Goal: Information Seeking & Learning: Find specific fact

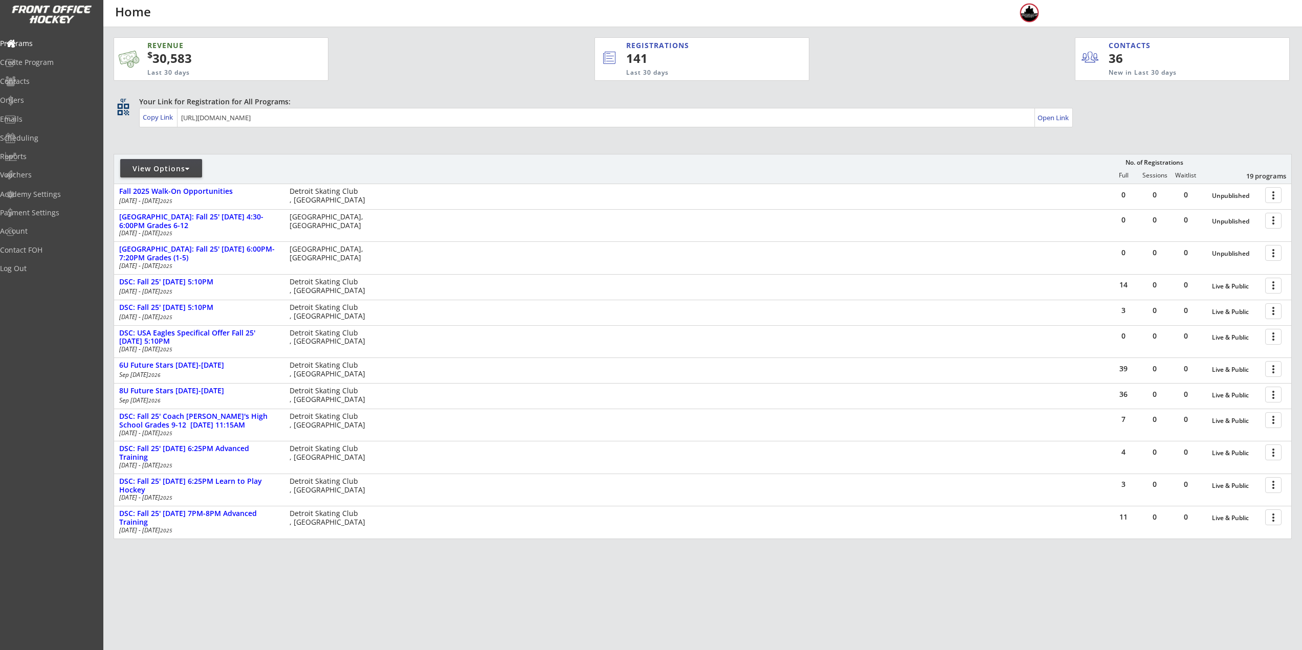
click at [194, 168] on div "View Options" at bounding box center [161, 169] width 82 height 10
select select ""Upcoming Programs""
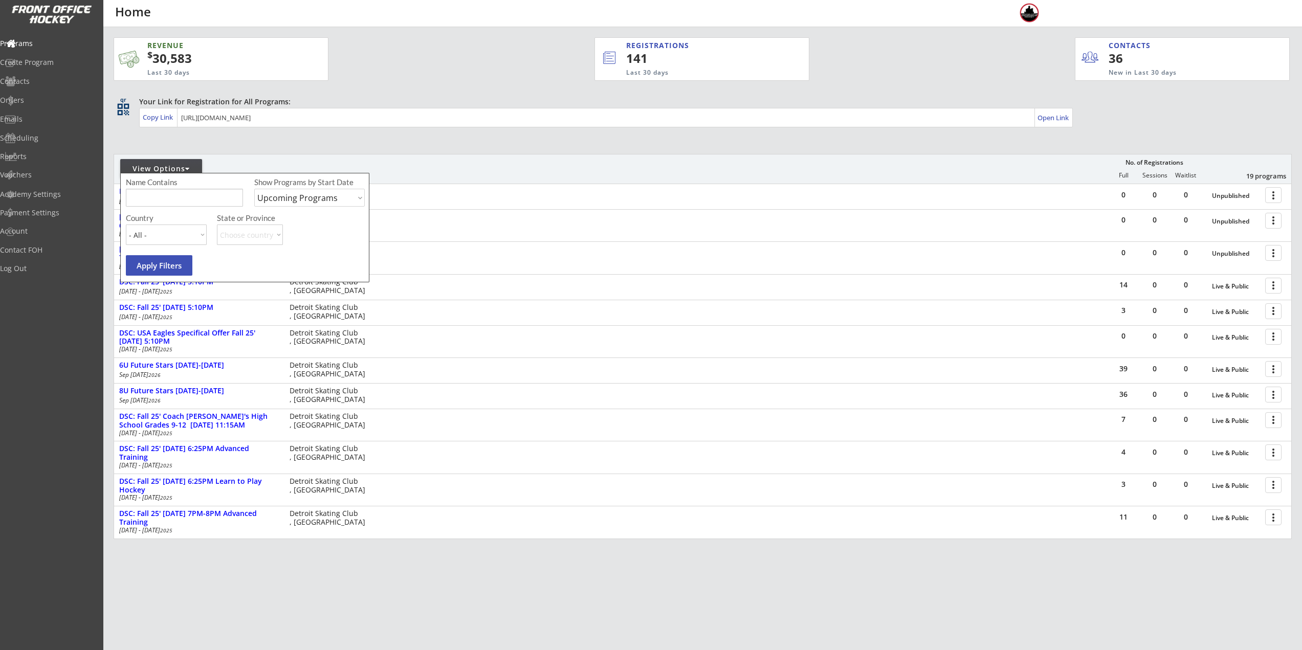
click at [196, 207] on div "Name Contains Show Programs by Start Date Upcoming Programs Past Programs Speci…" at bounding box center [246, 195] width 241 height 36
click at [226, 206] on input "input" at bounding box center [184, 198] width 117 height 18
click at [37, 97] on div "Orders" at bounding box center [49, 100] width 92 height 7
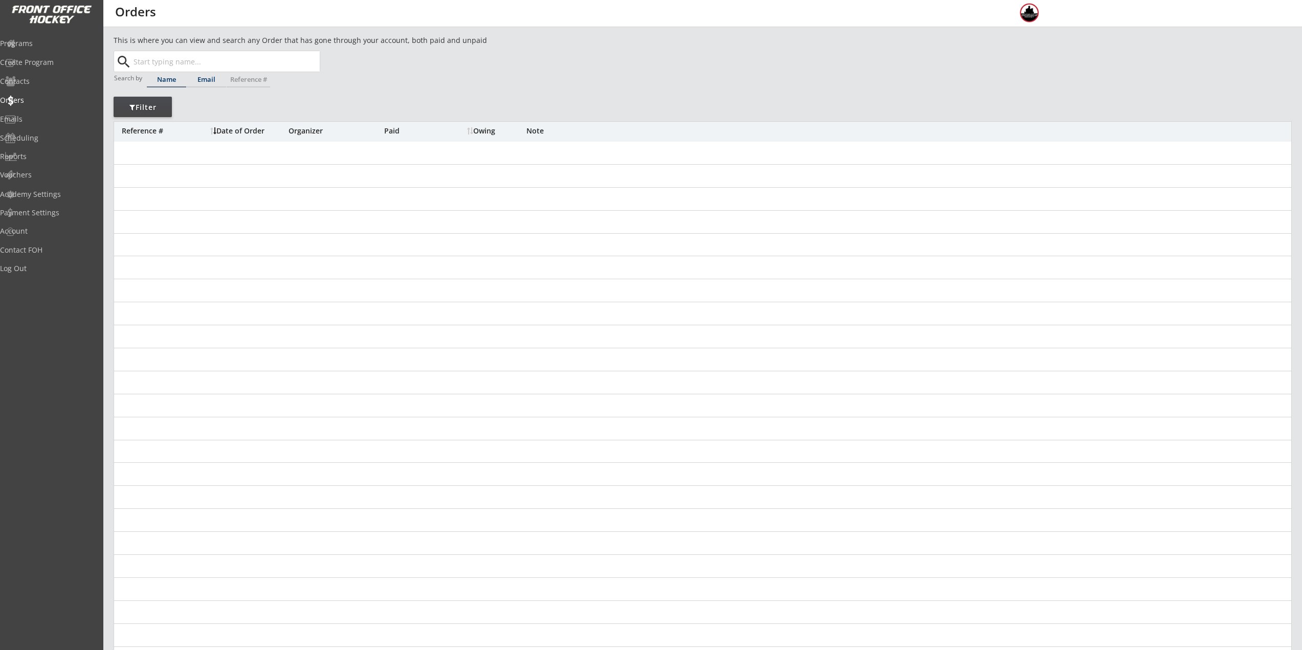
click at [207, 63] on input "text" at bounding box center [225, 61] width 188 height 20
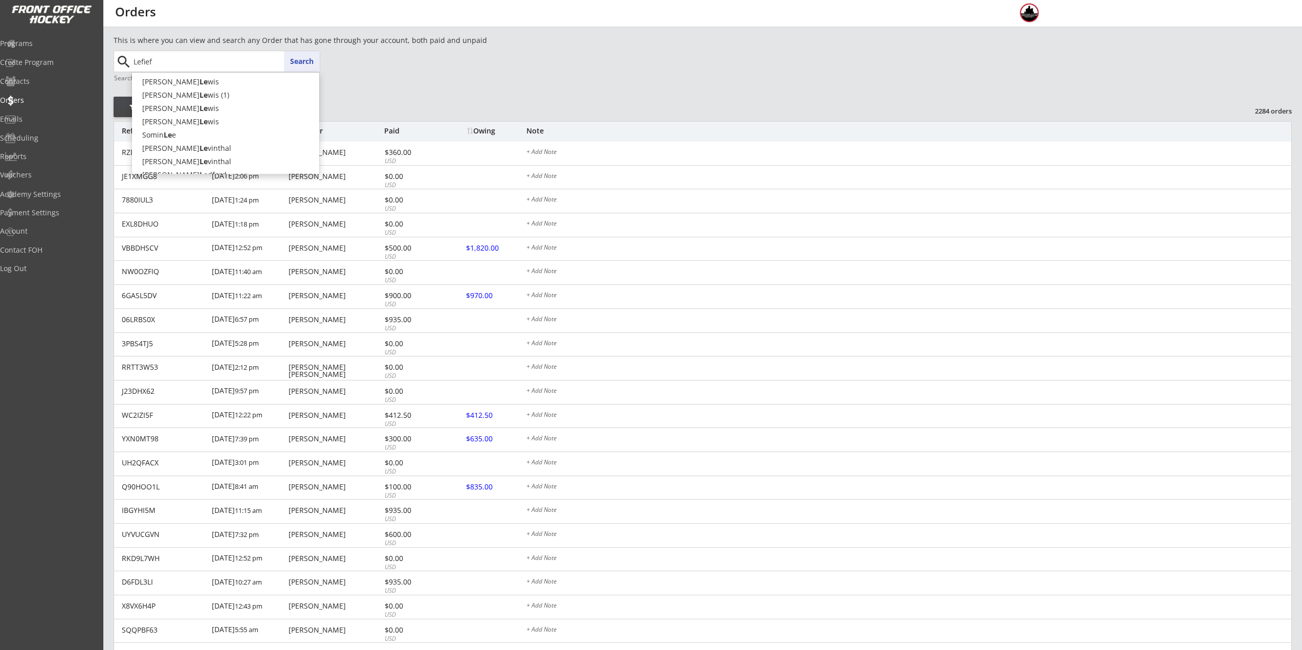
type input "Lefief"
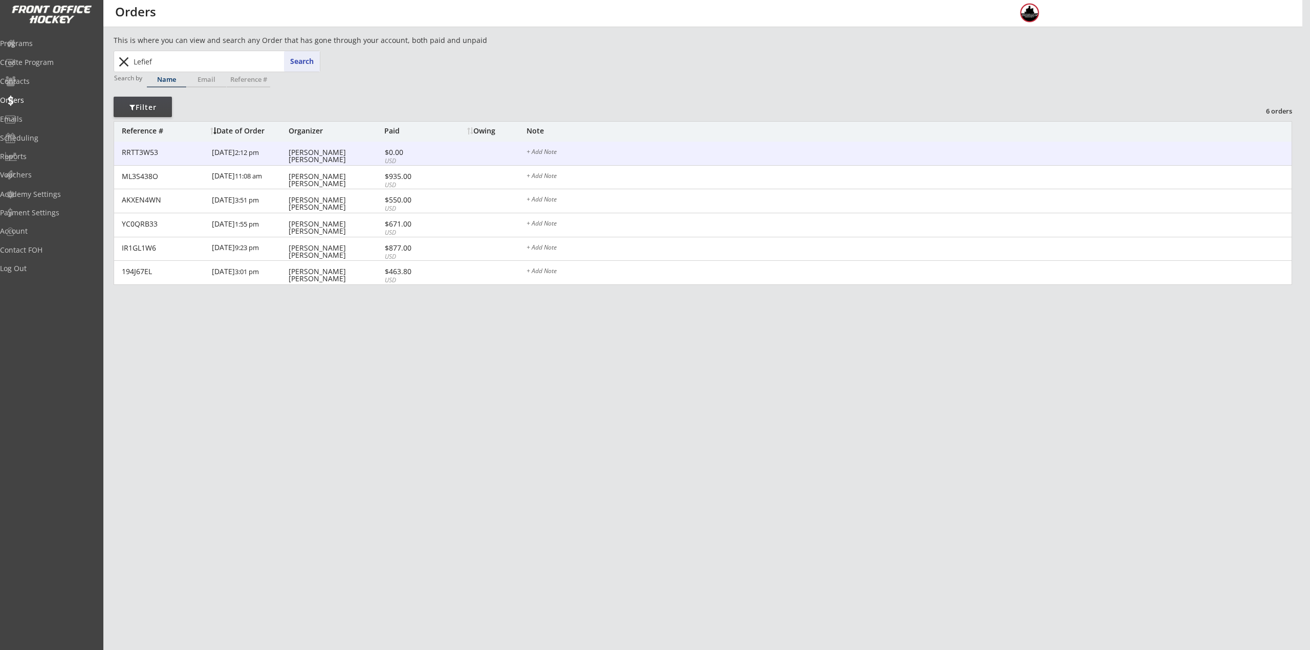
click at [259, 153] on div "8/27/25 2:12 pm" at bounding box center [249, 153] width 74 height 23
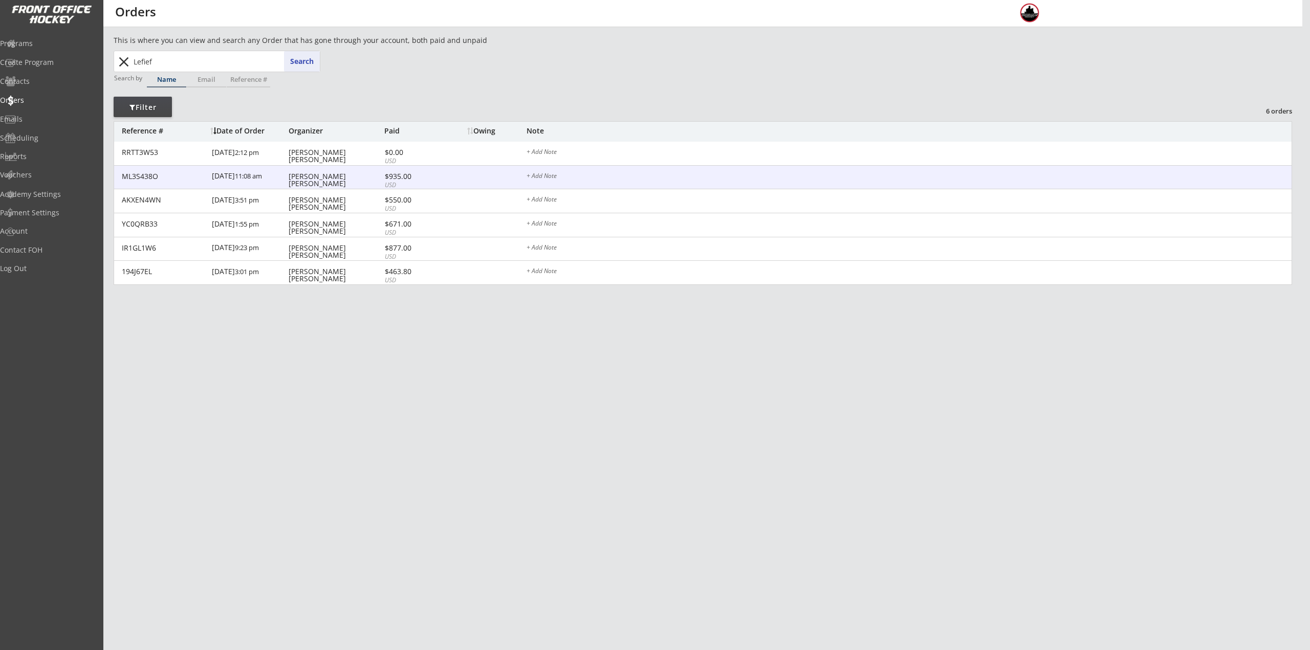
click at [263, 172] on div "7/18/25 11:08 am" at bounding box center [249, 177] width 74 height 23
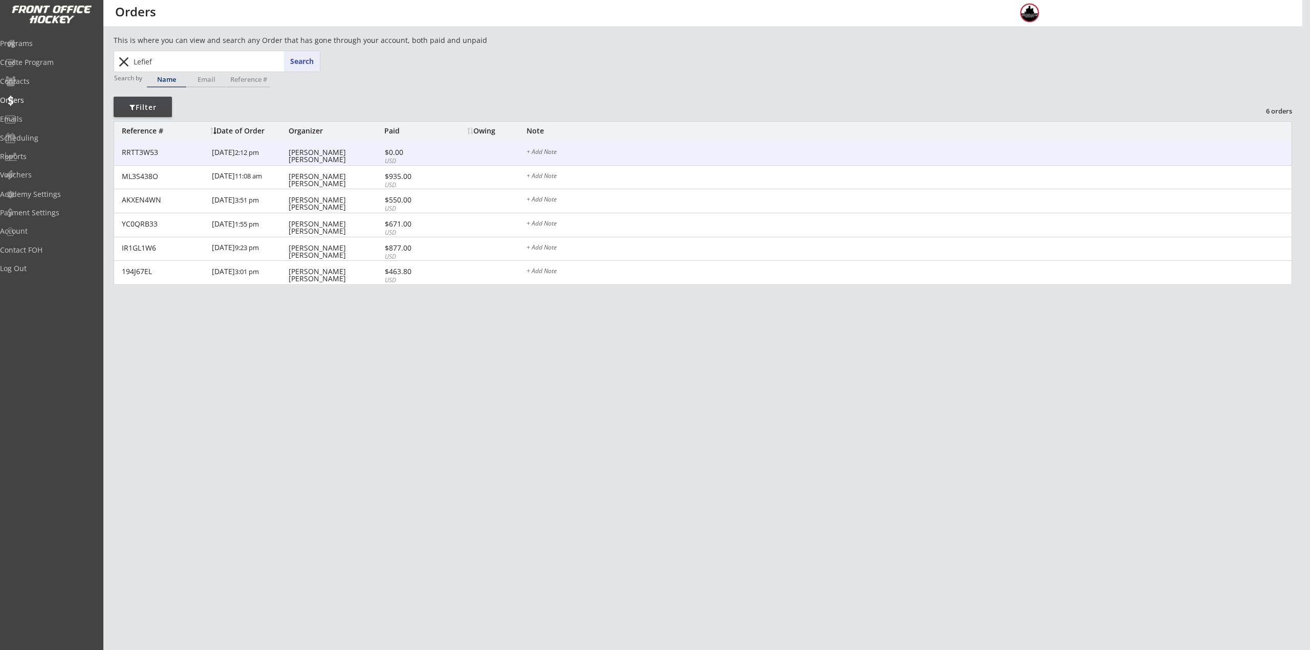
click at [268, 149] on div "8/27/25 2:12 pm" at bounding box center [249, 153] width 74 height 23
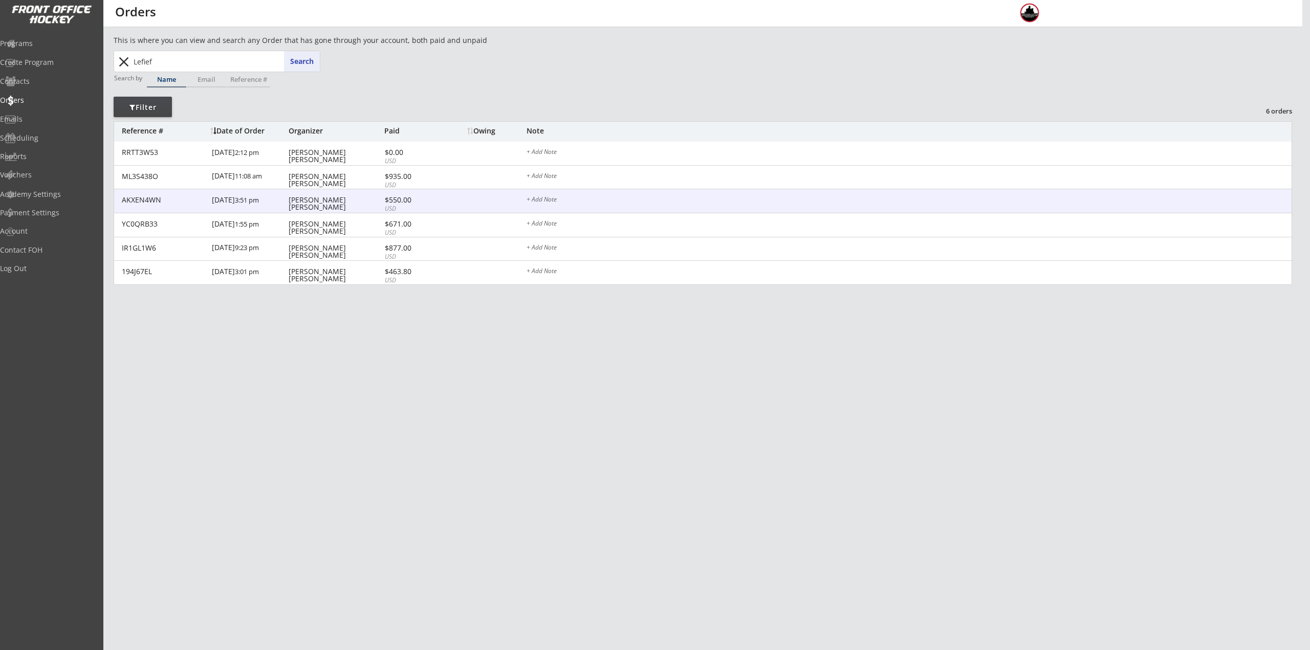
click at [274, 201] on div "6/02/25 3:51 pm" at bounding box center [249, 200] width 74 height 23
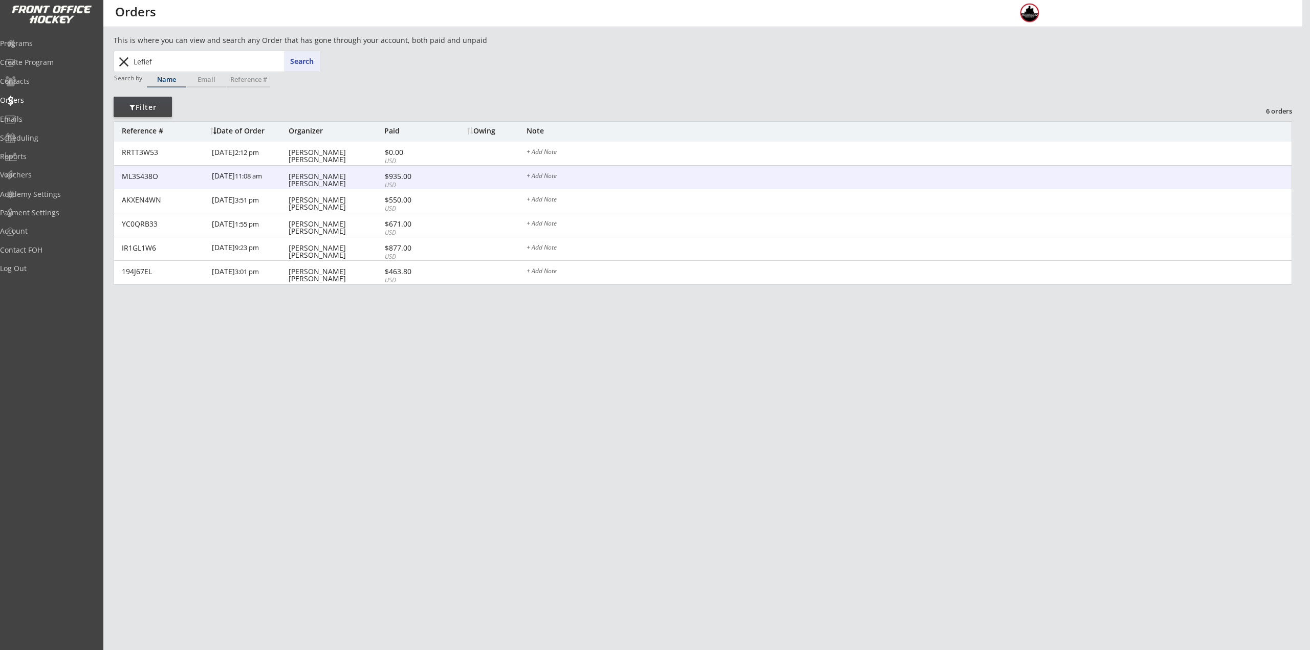
click at [273, 170] on div "7/18/25 11:08 am" at bounding box center [249, 177] width 74 height 23
click at [273, 182] on div "7/18/25 11:08 am" at bounding box center [249, 177] width 74 height 23
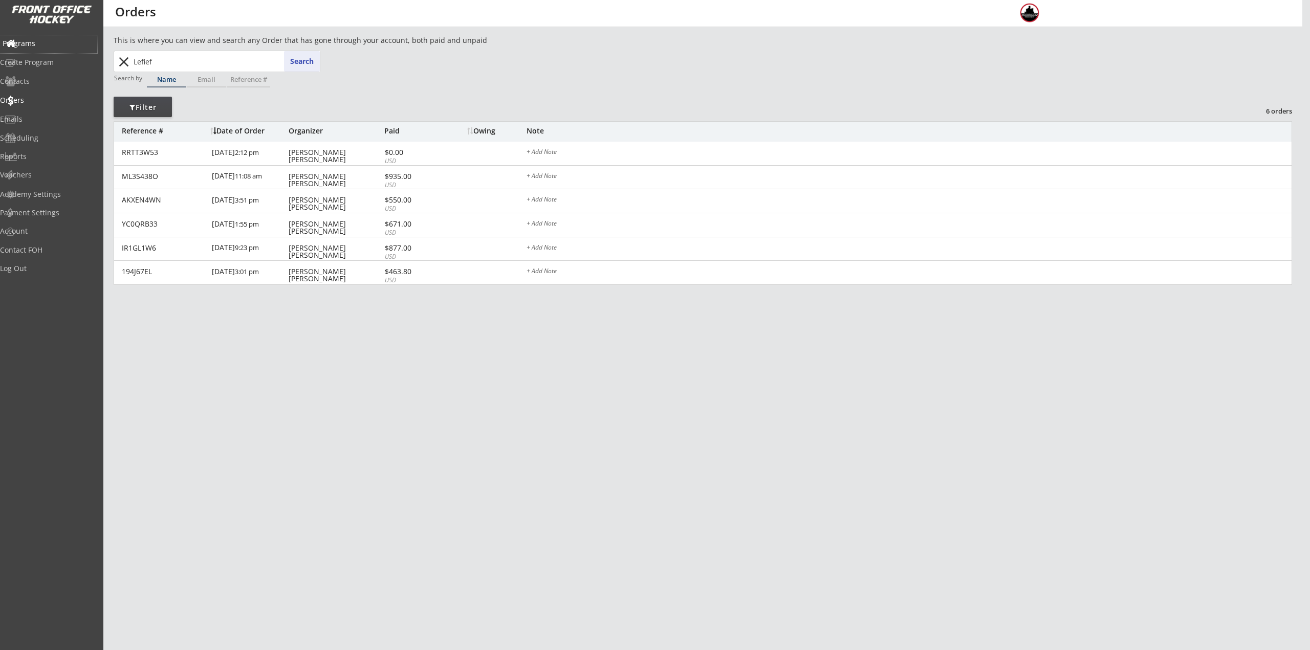
click at [36, 47] on div "Programs" at bounding box center [49, 43] width 92 height 7
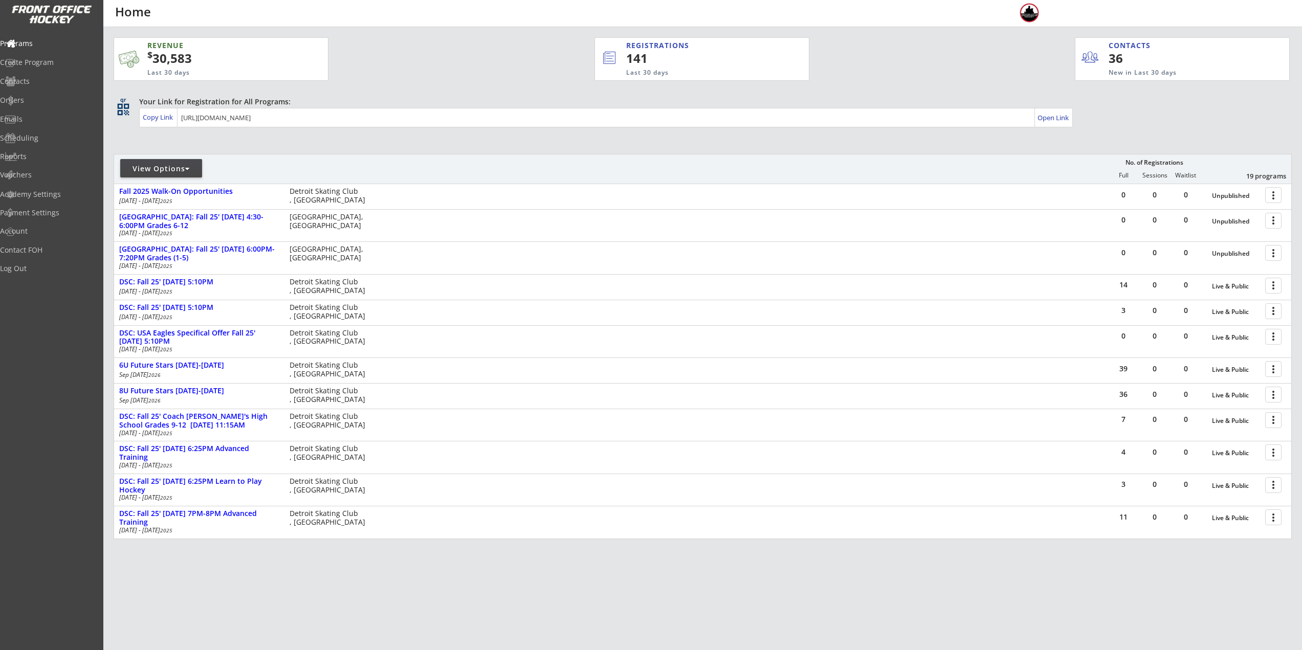
click at [178, 172] on div "View Options" at bounding box center [161, 169] width 82 height 10
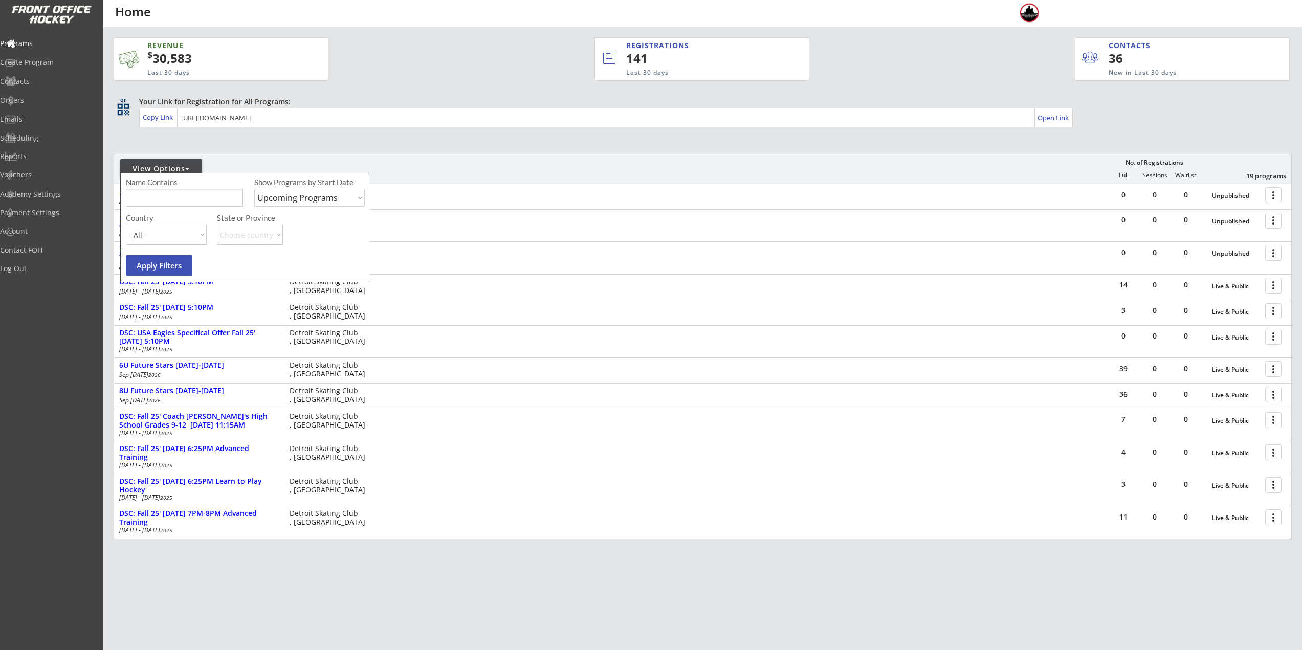
click at [179, 174] on div "Name Contains Show Programs by Start Date Upcoming Programs Past Programs Speci…" at bounding box center [244, 227] width 249 height 109
click at [181, 186] on div "Name Contains" at bounding box center [166, 183] width 81 height 9
drag, startPoint x: 186, startPoint y: 200, endPoint x: 187, endPoint y: 173, distance: 27.1
click at [187, 201] on input "input" at bounding box center [184, 198] width 117 height 18
type input "Monday"
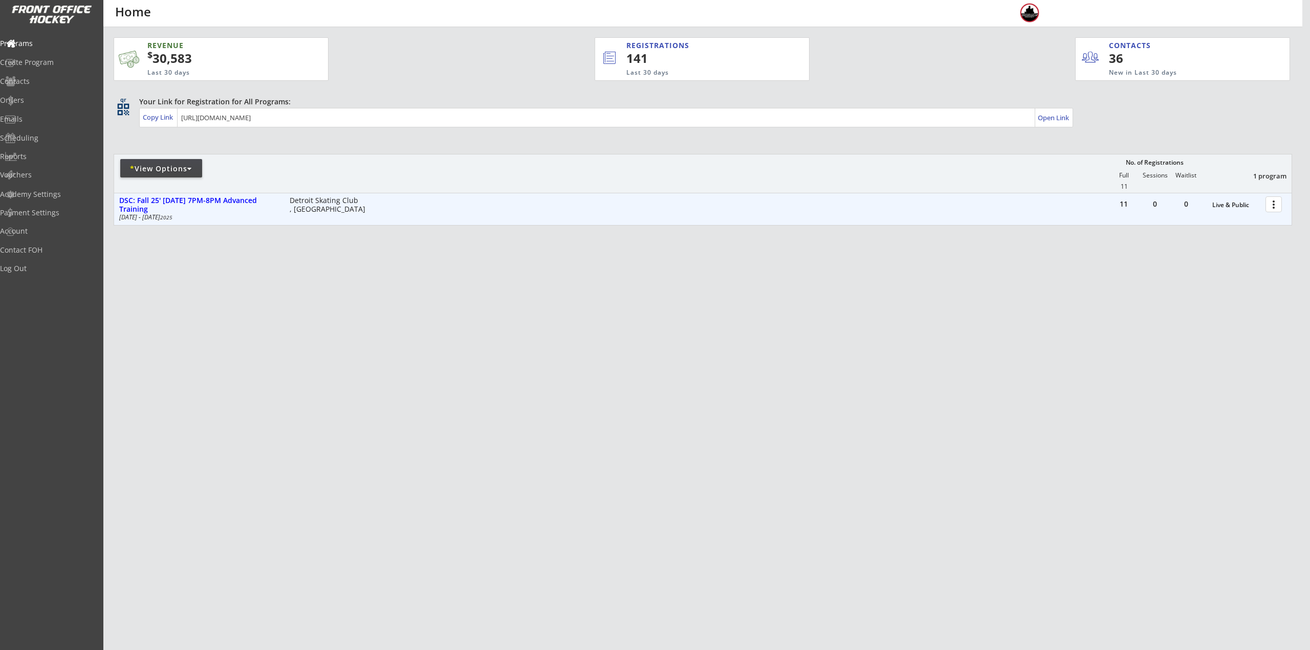
drag, startPoint x: 1276, startPoint y: 207, endPoint x: 1273, endPoint y: 214, distance: 7.4
click at [1276, 207] on div at bounding box center [1275, 204] width 18 height 18
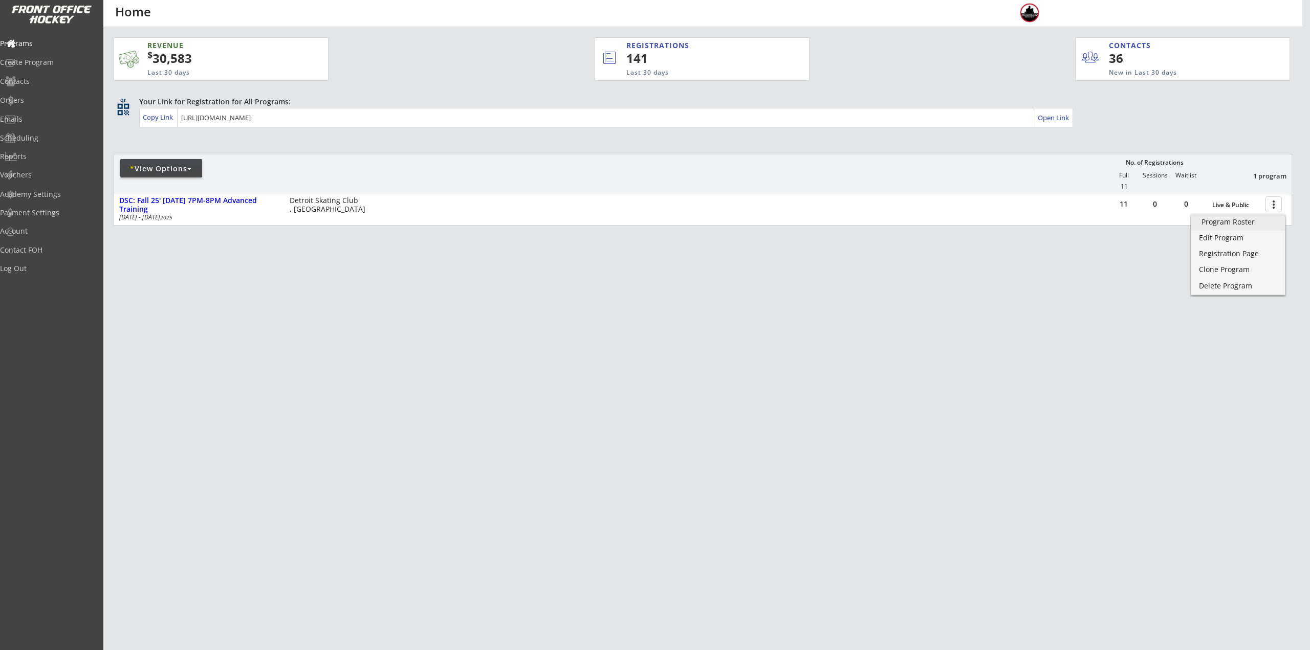
click at [1236, 223] on div "Program Roster" at bounding box center [1237, 221] width 73 height 7
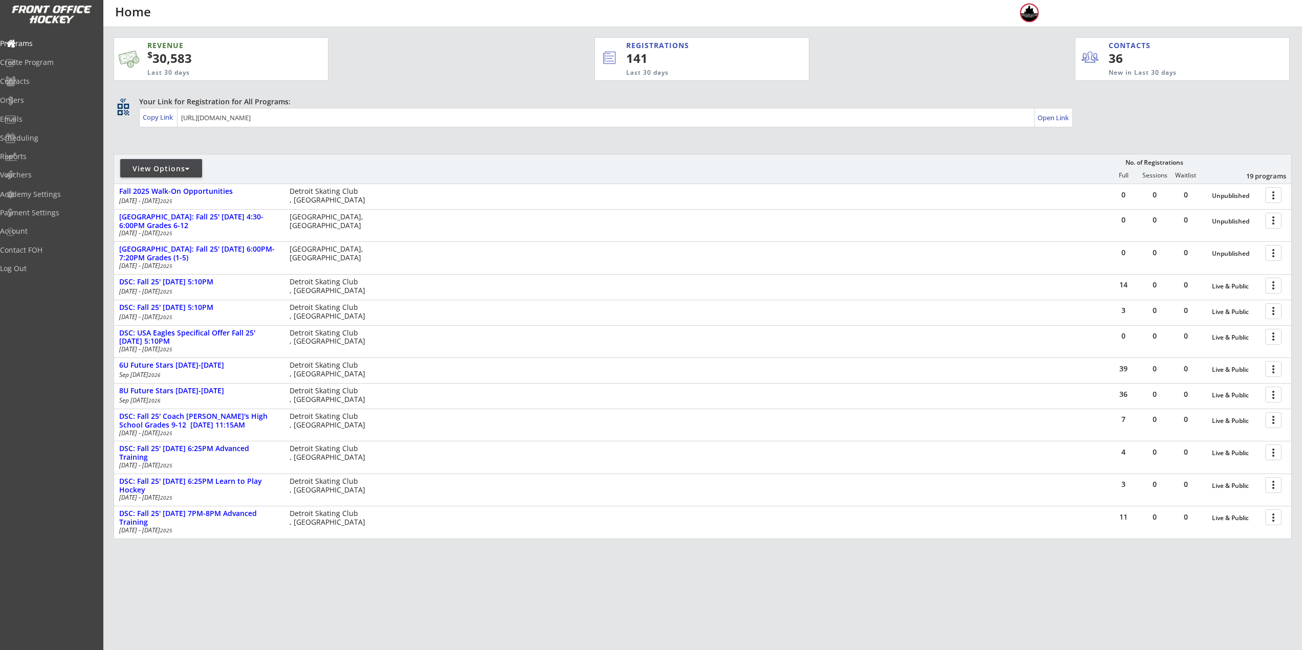
click at [172, 166] on div "View Options" at bounding box center [161, 169] width 82 height 10
select select ""Upcoming Programs""
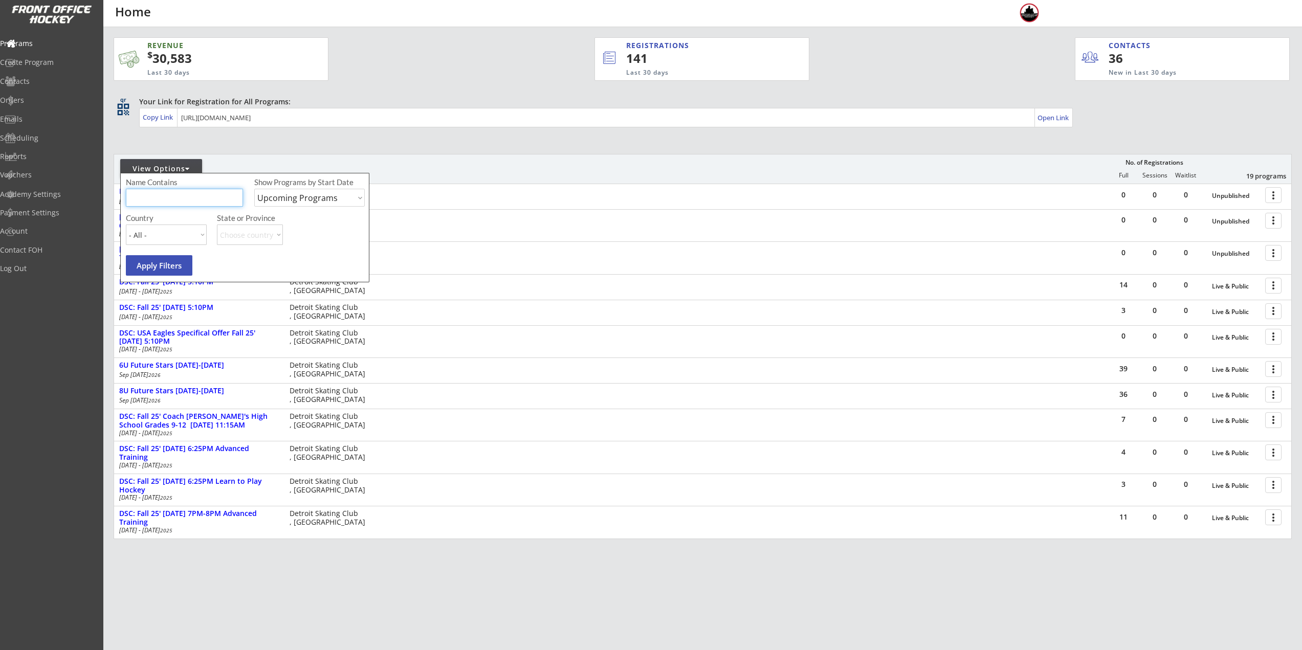
click at [179, 199] on input "input" at bounding box center [184, 198] width 117 height 18
click at [49, 81] on div "Contacts" at bounding box center [49, 81] width 92 height 7
select select ""Players""
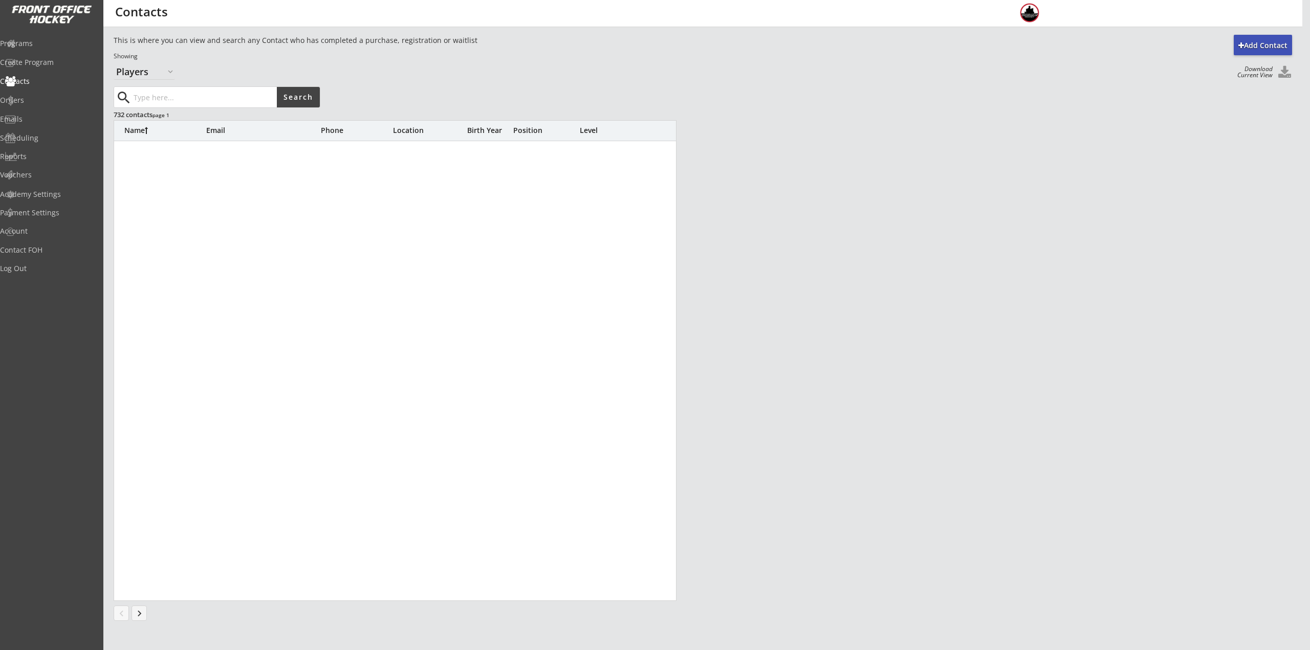
click at [184, 98] on input "input" at bounding box center [203, 97] width 145 height 20
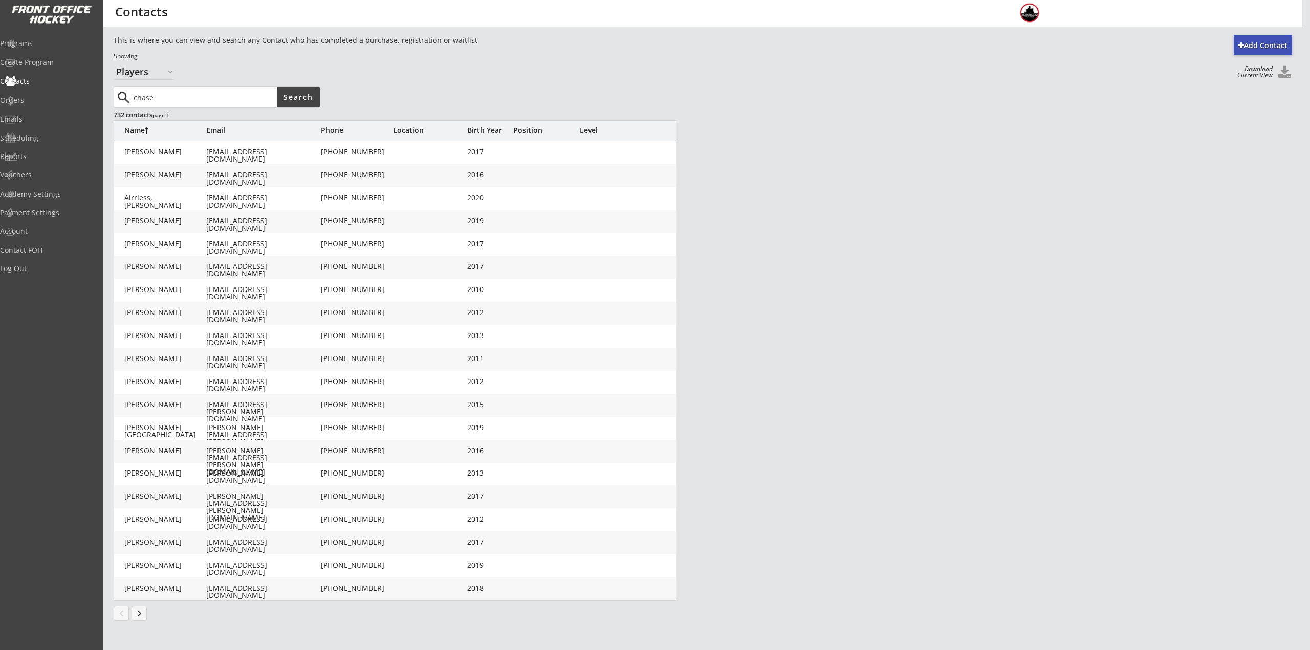
type input "chase"
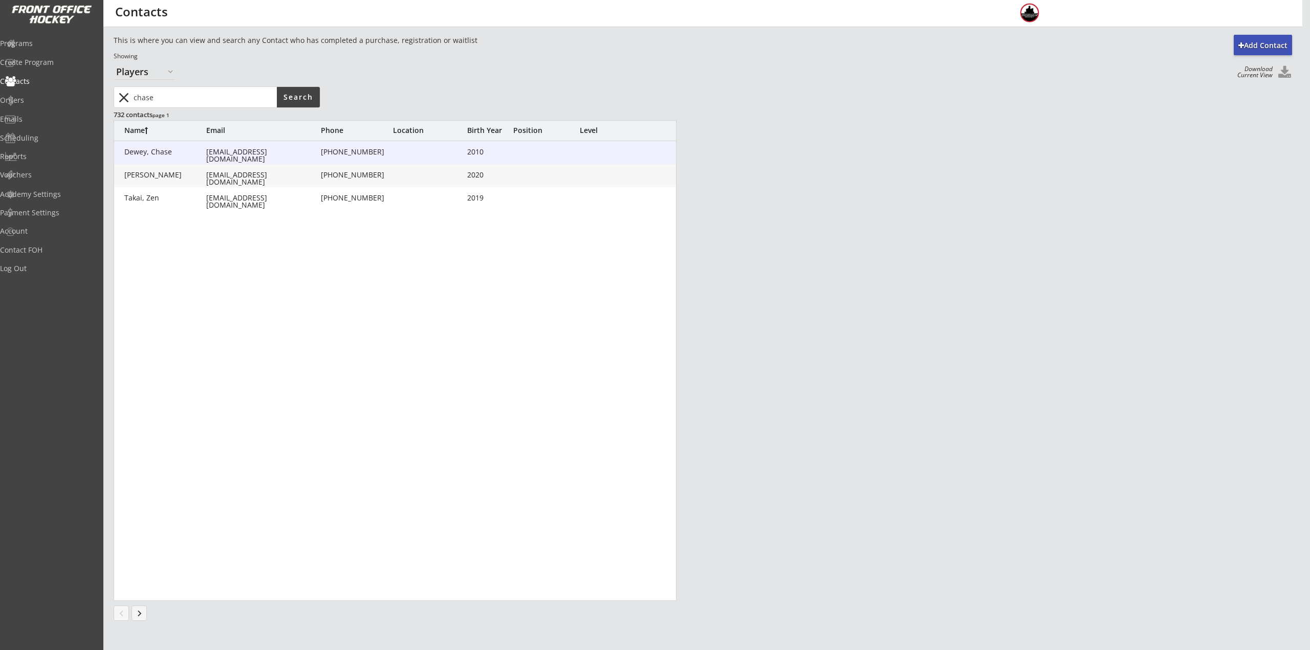
click at [208, 156] on div "landtek2@yahoo.com" at bounding box center [262, 155] width 113 height 14
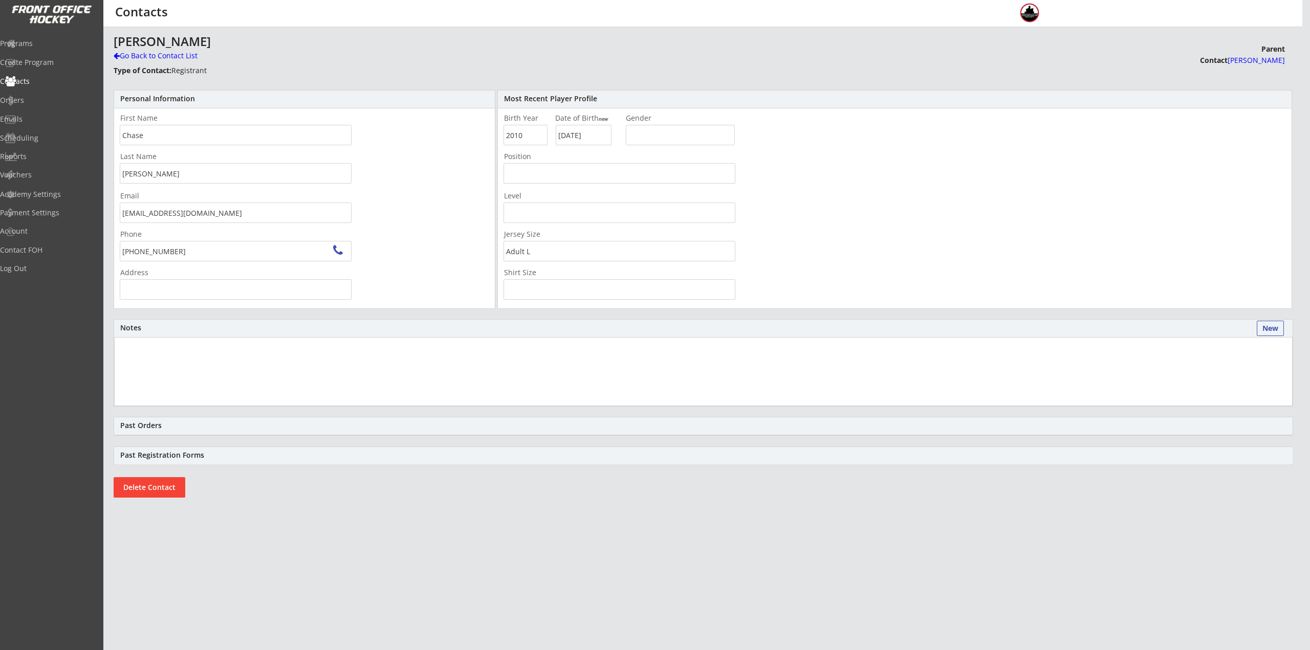
type input "Oxford, MI 48371, USA"
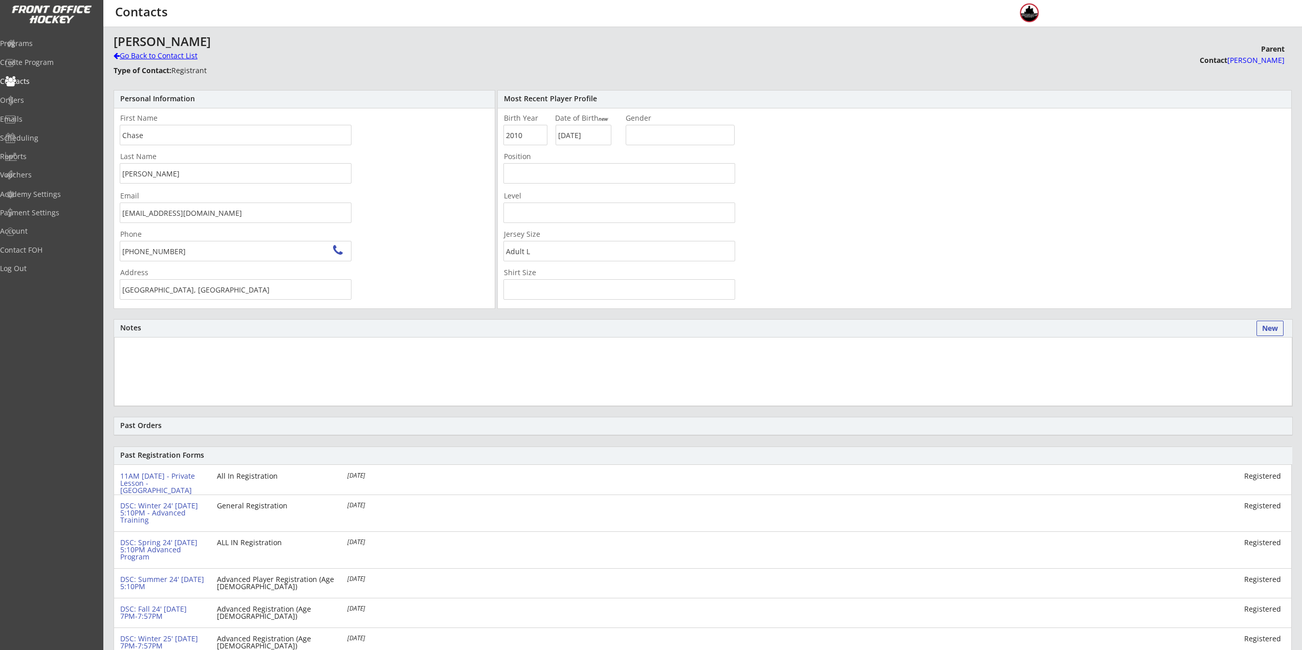
click at [160, 51] on div "Go Back to Contact List" at bounding box center [179, 56] width 131 height 10
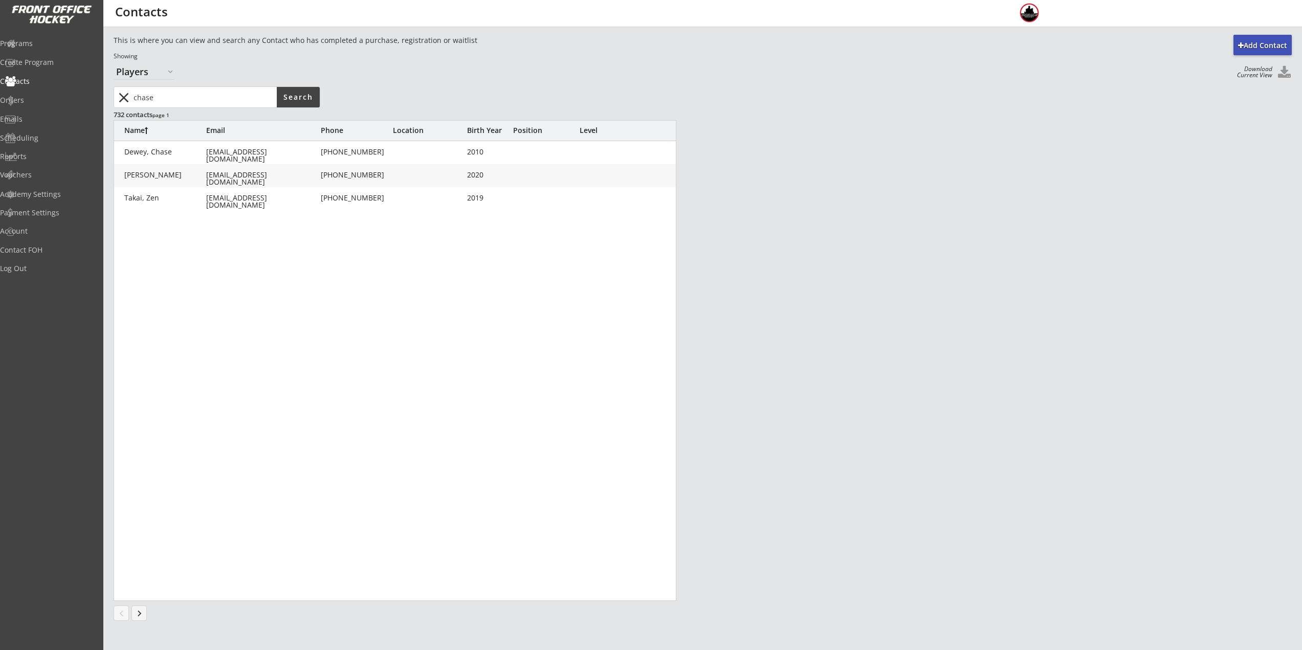
drag, startPoint x: 175, startPoint y: 100, endPoint x: 91, endPoint y: 80, distance: 86.7
click at [82, 95] on body "REVENUE $ 30,583 Last 30 days REGISTRATIONS 141 Last 30 days CONTACTS 36 New in…" at bounding box center [651, 325] width 1302 height 650
type input "Dewey"
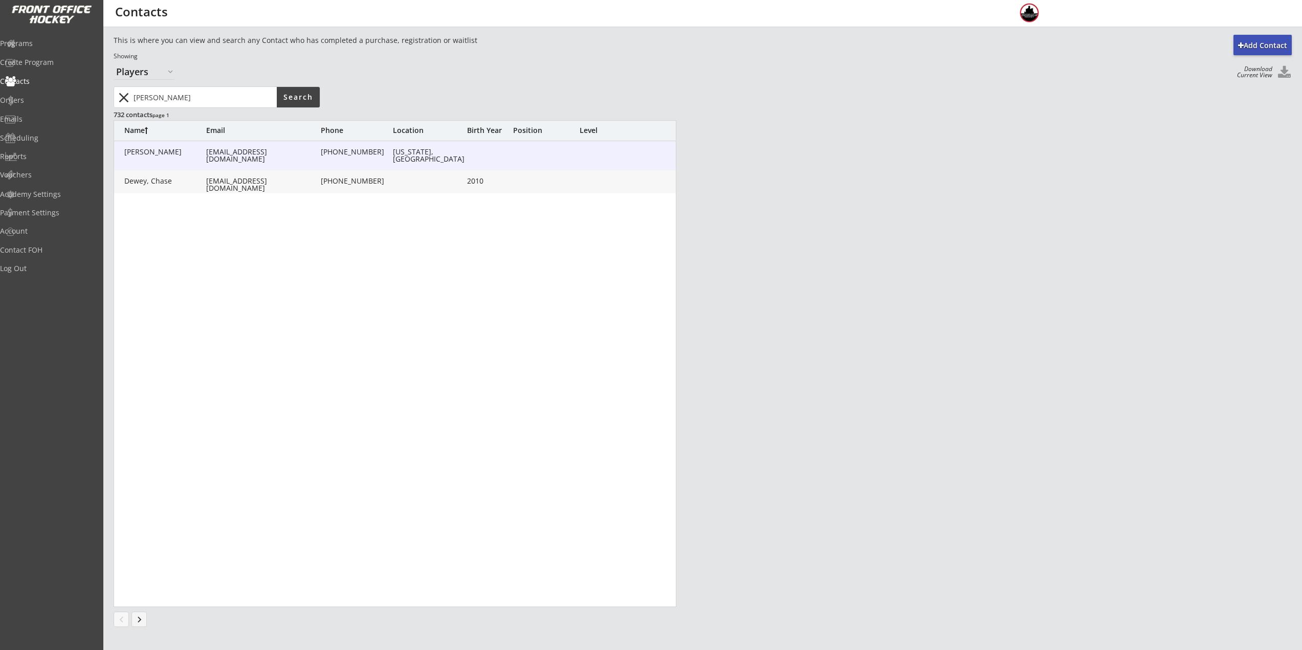
click at [186, 156] on div "Dewey, Jennifer" at bounding box center [165, 152] width 82 height 8
type input "Jennifer"
type input "Dewey"
type input "landtek2@yahoo.com"
type input "(248) 431-3951"
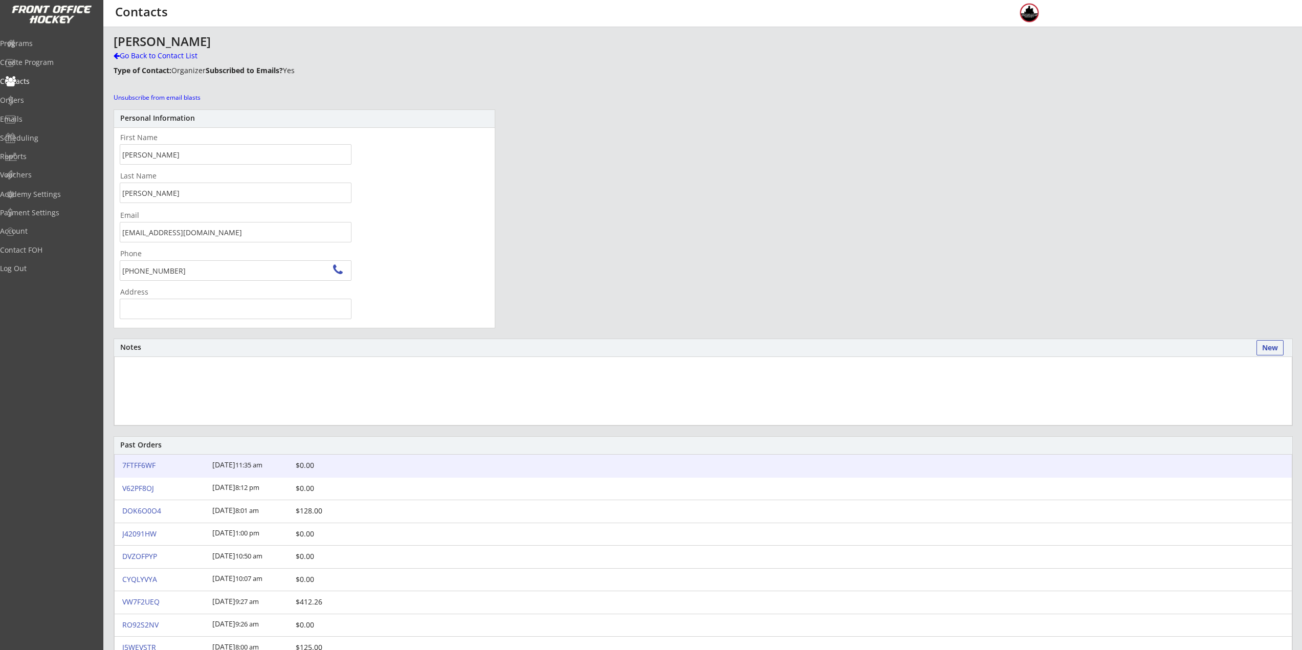
click at [155, 467] on div "7FTFF6WF" at bounding box center [164, 465] width 84 height 7
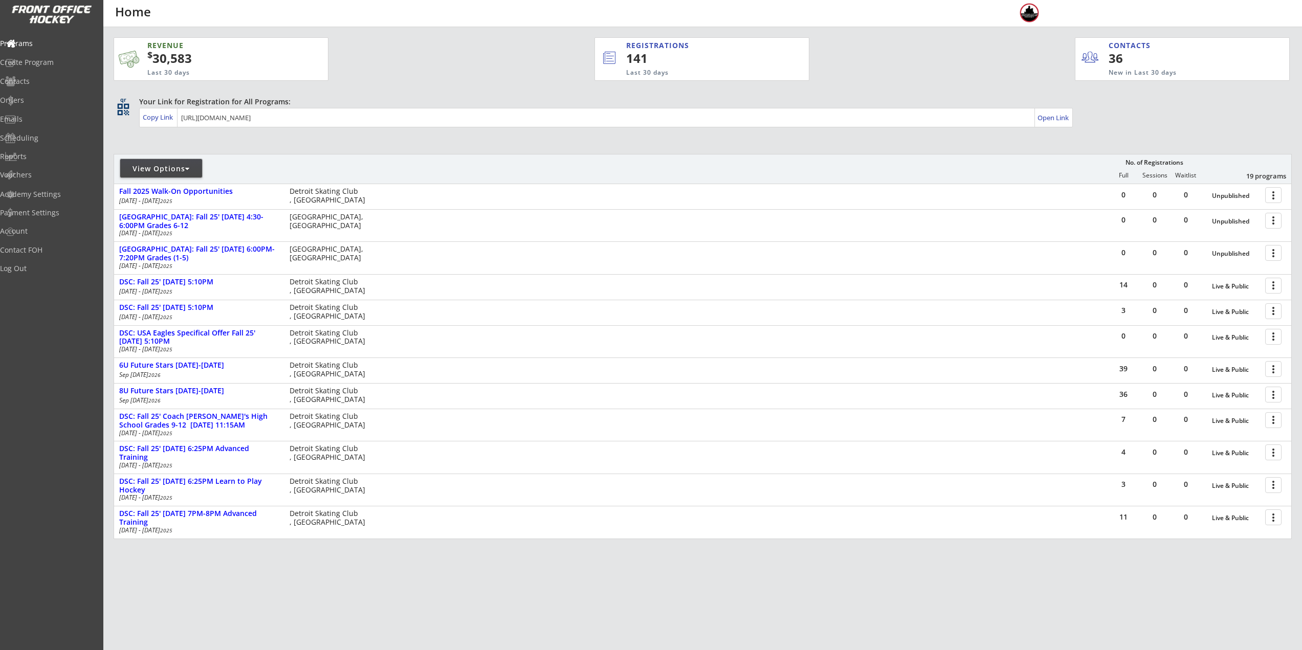
click at [183, 168] on div "View Options" at bounding box center [161, 169] width 82 height 10
select select ""Upcoming Programs""
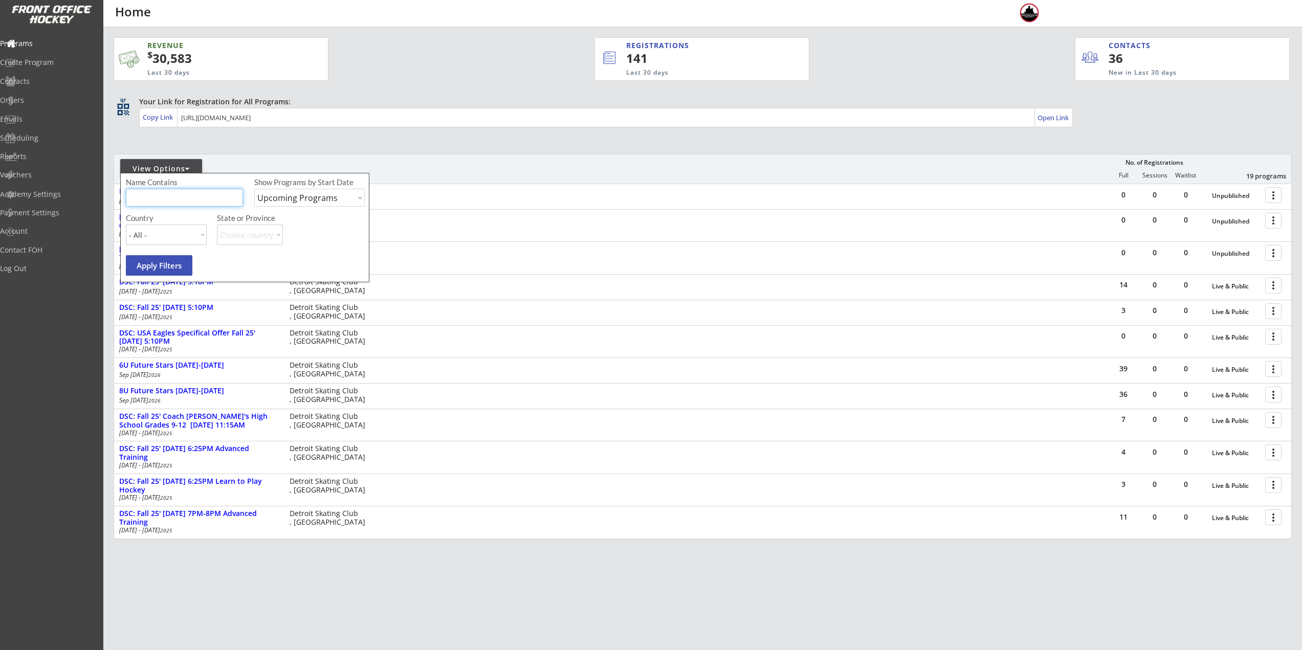
click at [185, 191] on input "input" at bounding box center [184, 198] width 117 height 18
type input "private"
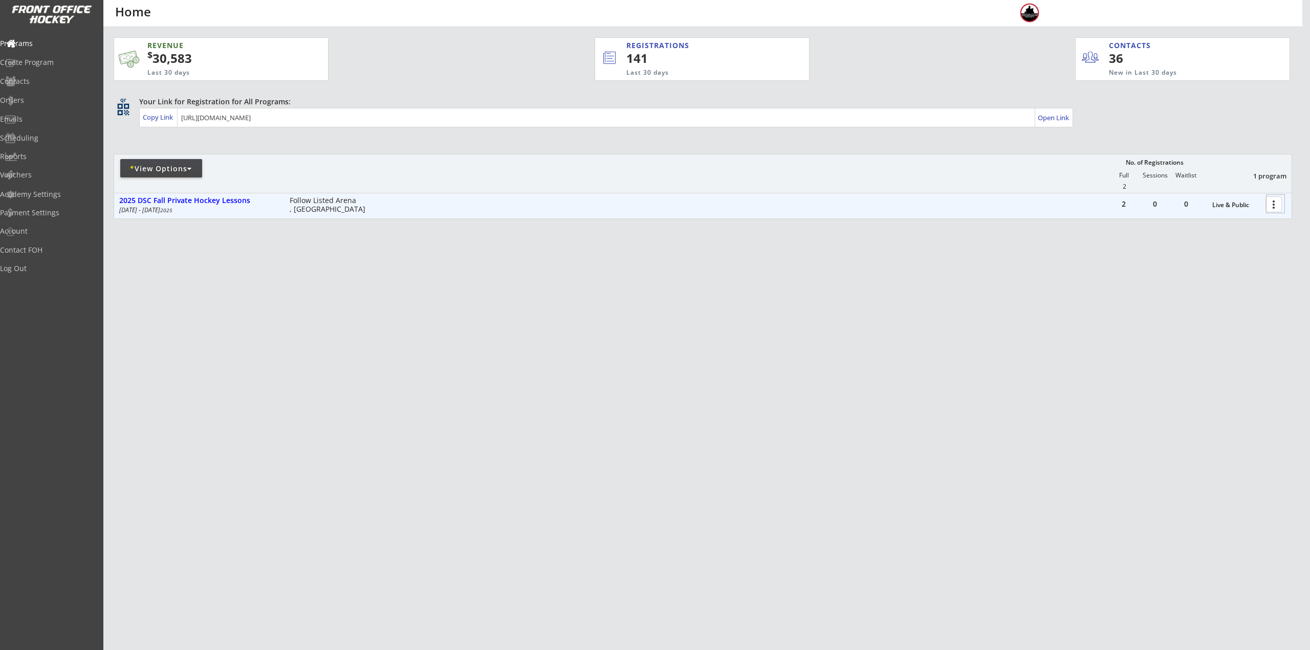
click at [1282, 205] on div at bounding box center [1275, 204] width 18 height 18
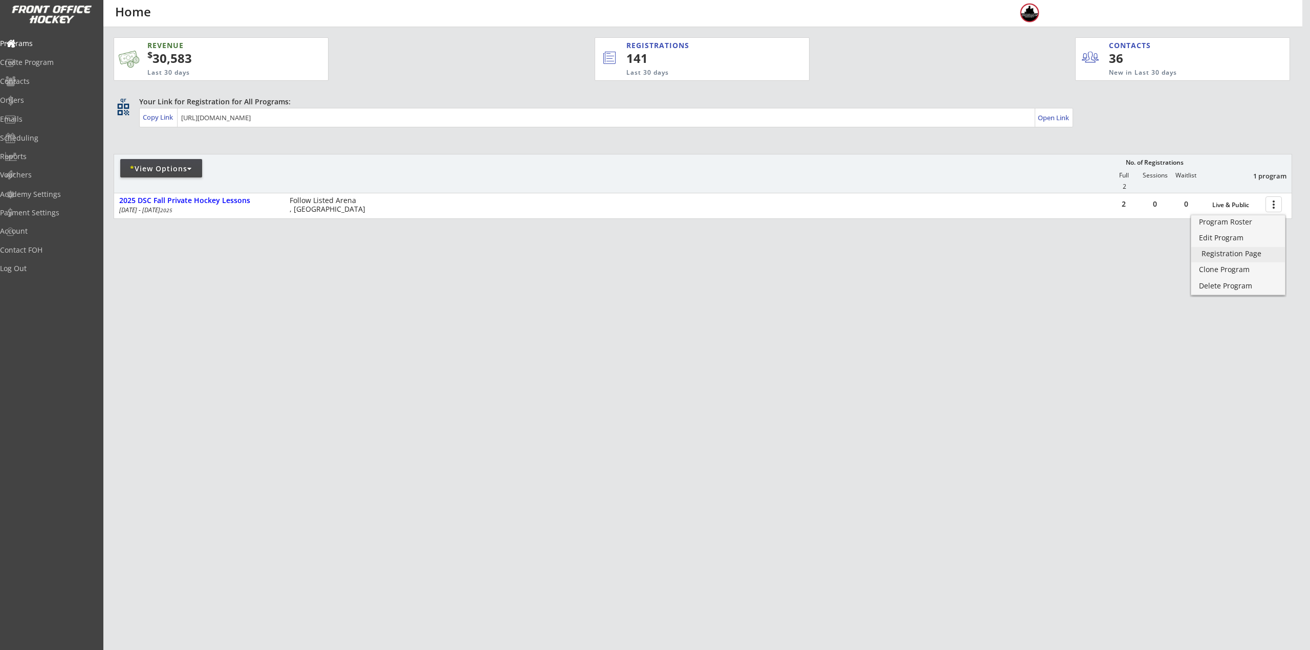
click at [1252, 254] on div "Registration Page" at bounding box center [1237, 253] width 73 height 7
click at [1233, 224] on div "Program Roster" at bounding box center [1237, 221] width 73 height 7
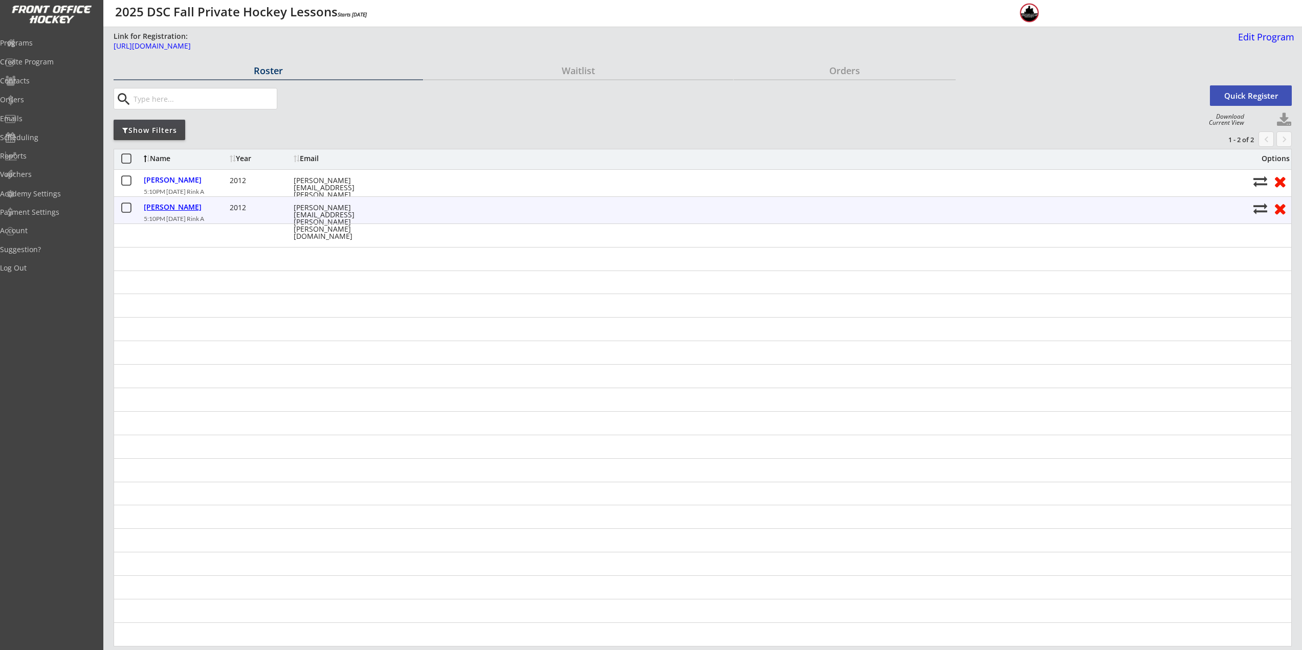
click at [178, 204] on div "Pouliot, Logan" at bounding box center [185, 207] width 83 height 7
select select ""Adult S""
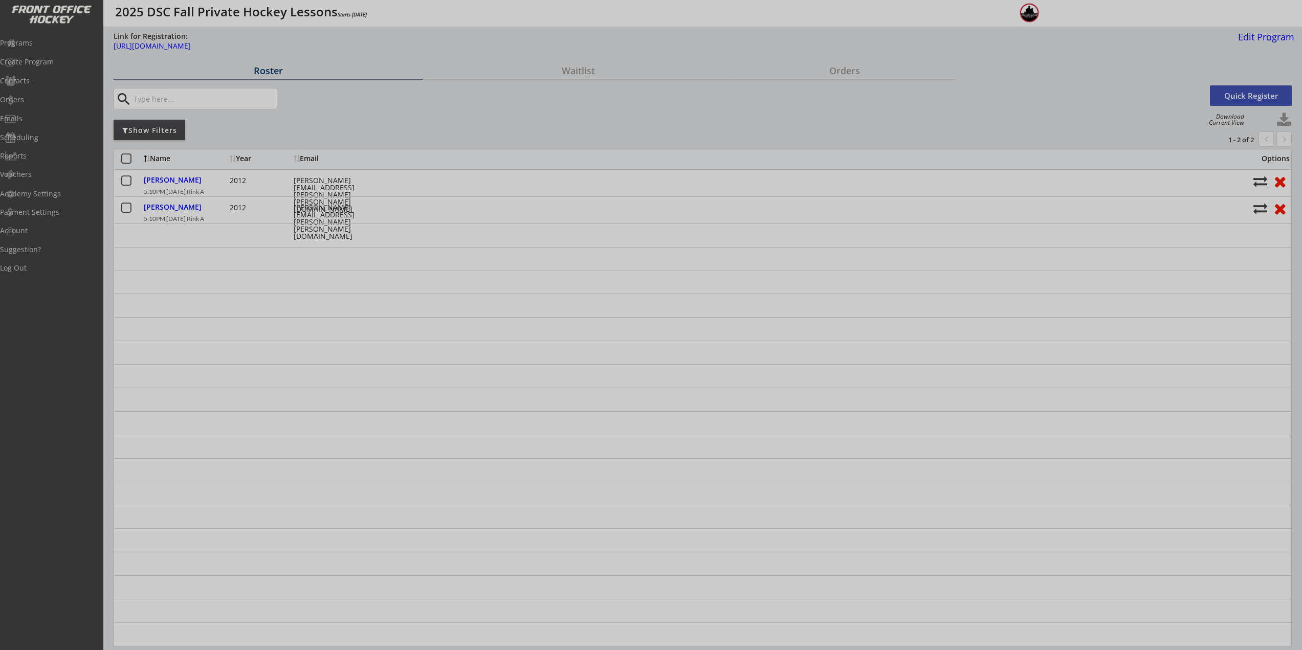
type input "2012"
type input "Jimmy John"
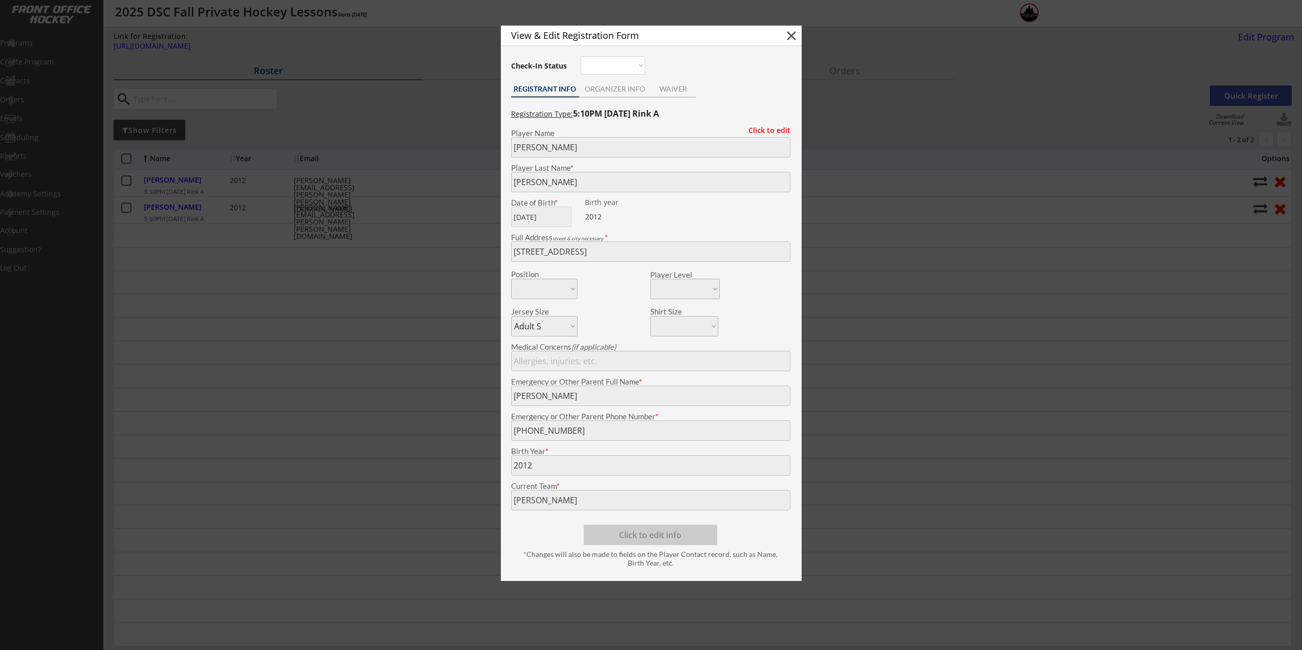
click at [414, 377] on div at bounding box center [651, 325] width 1302 height 650
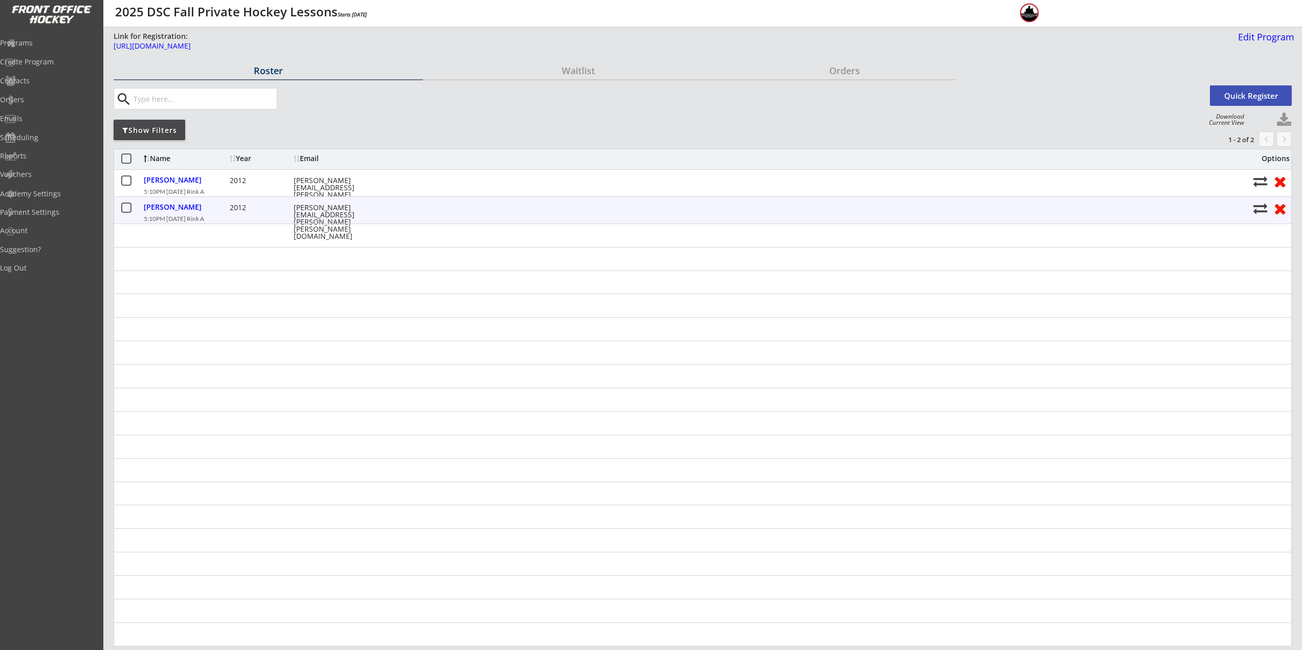
click at [159, 201] on div "Pouliot, Logan 2012 ashley.jo.mcmahon@gmail.com 5:10PM Thursday, September 25, …" at bounding box center [702, 210] width 1177 height 27
click at [162, 211] on div "Pouliot, Logan" at bounding box center [185, 207] width 83 height 7
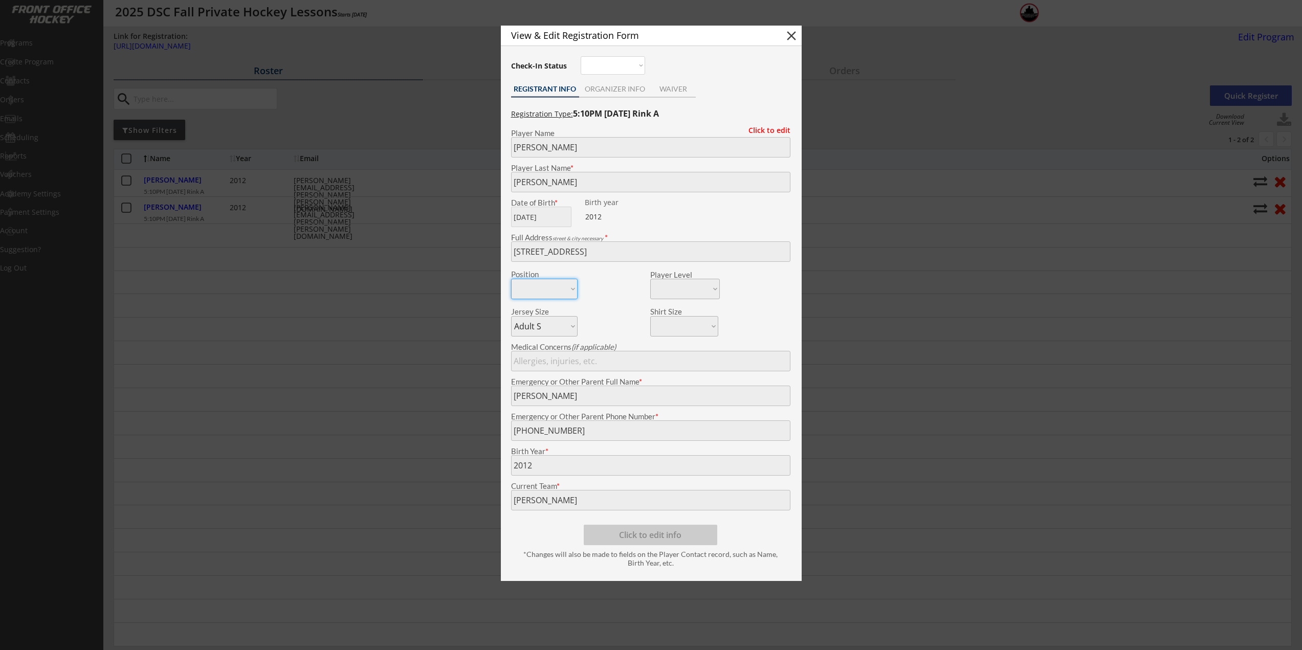
drag, startPoint x: 190, startPoint y: 257, endPoint x: 67, endPoint y: 105, distance: 195.7
click at [186, 250] on div at bounding box center [651, 325] width 1302 height 650
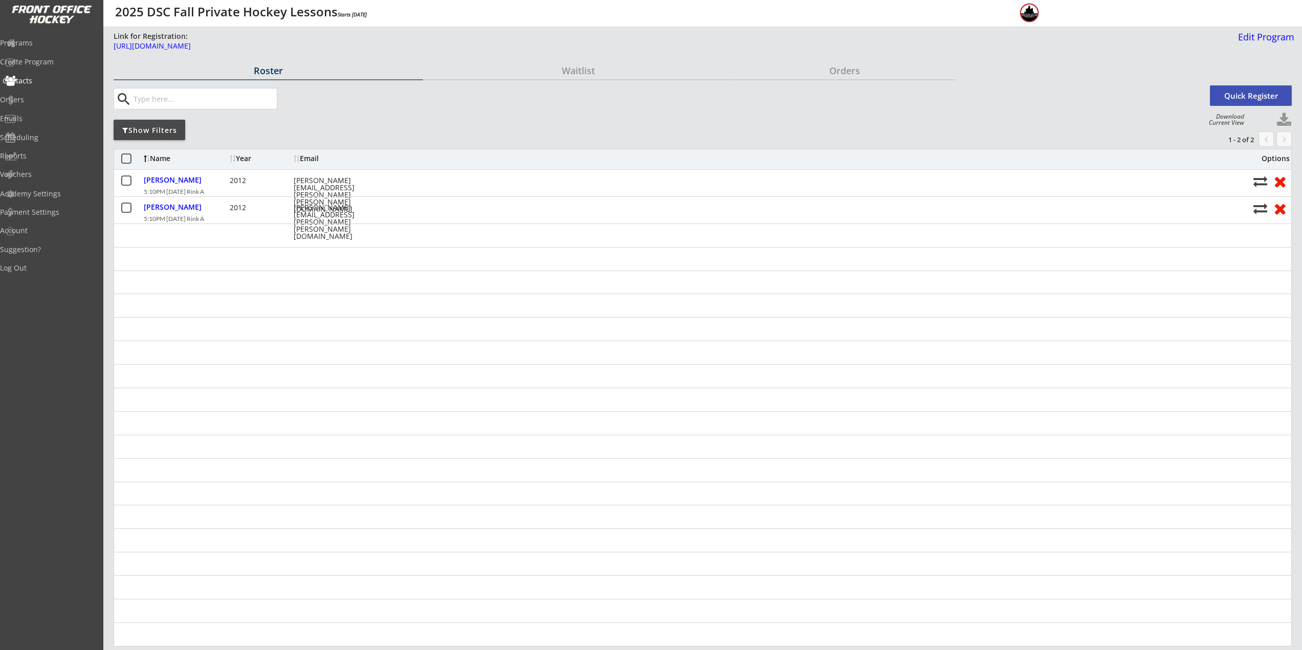
click at [47, 83] on div "Contacts" at bounding box center [49, 80] width 92 height 7
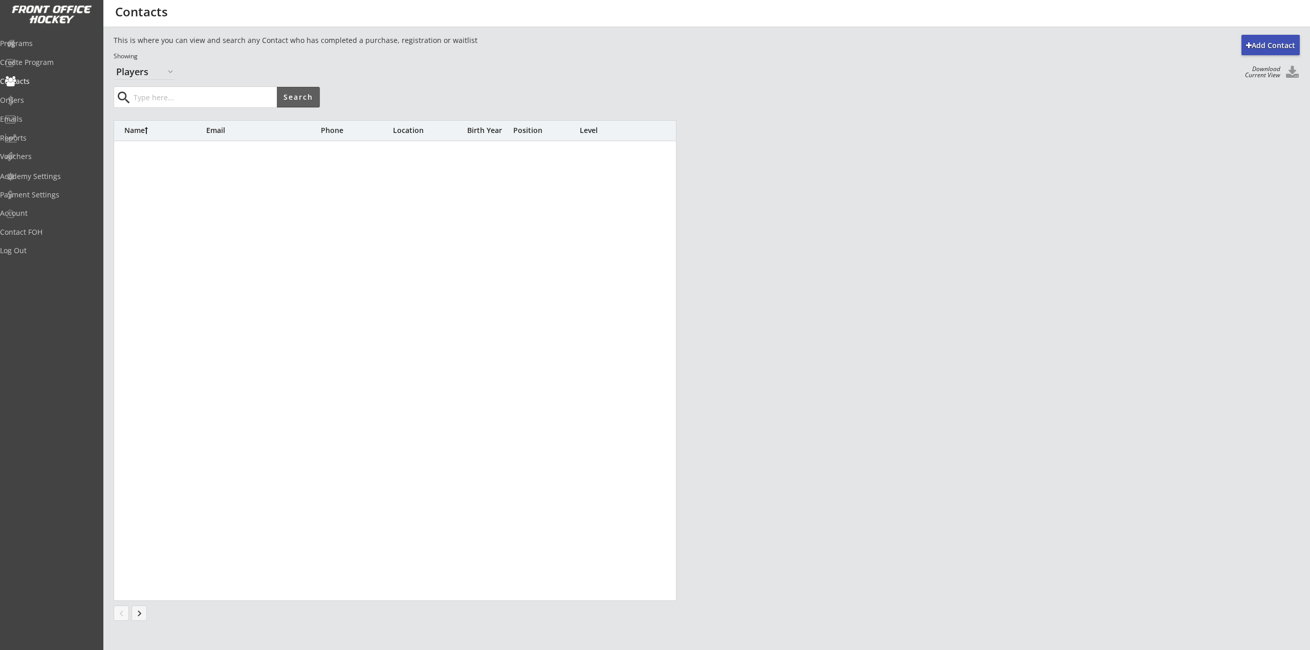
select select ""Players""
click at [249, 97] on input "input" at bounding box center [203, 97] width 145 height 20
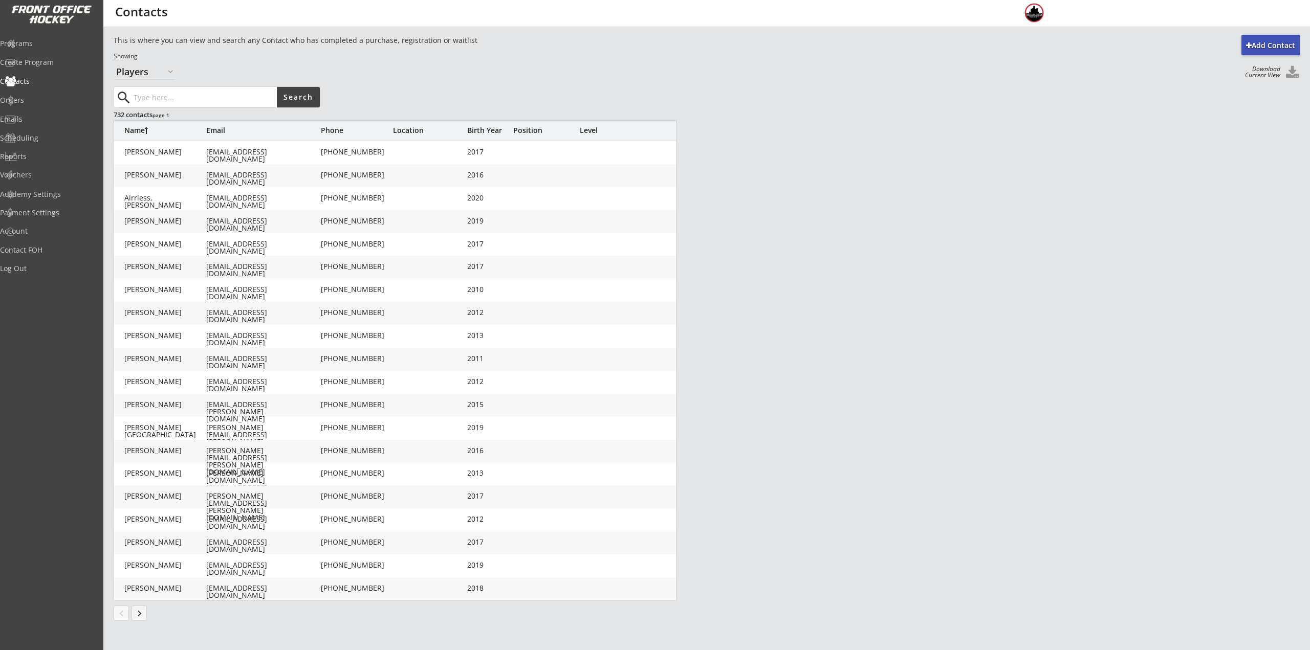
type input "P"
type input "[PERSON_NAME]"
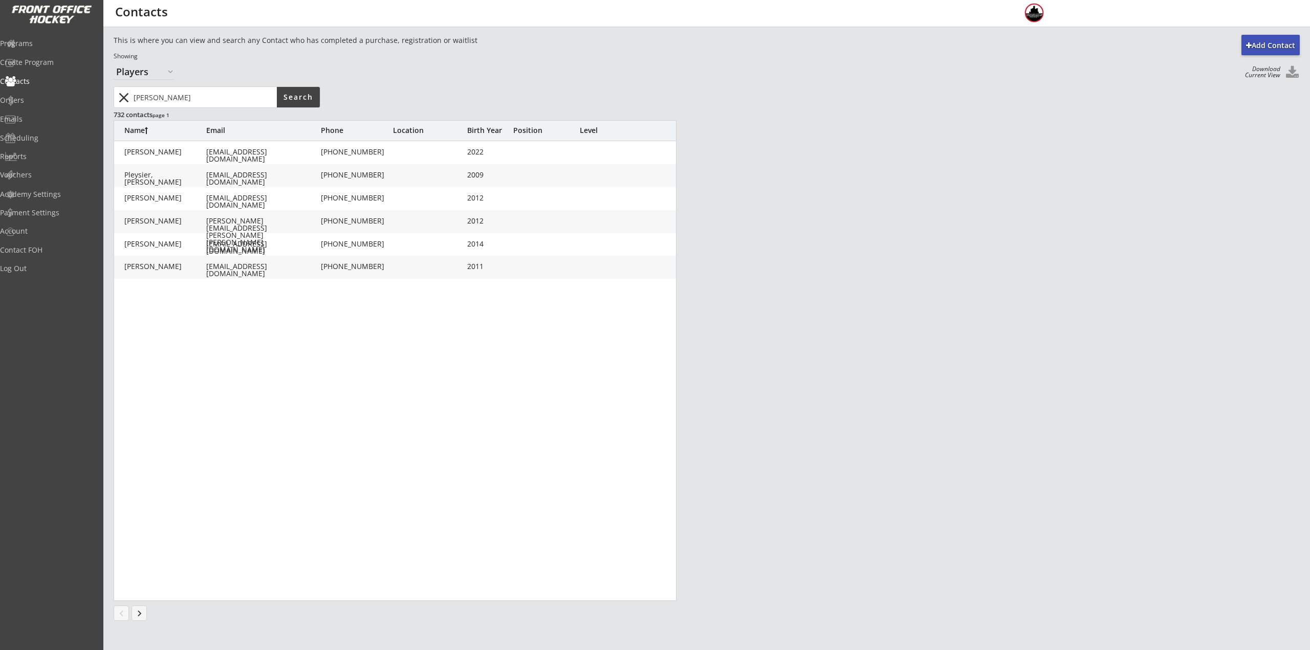
click at [200, 205] on div "[PERSON_NAME] [EMAIL_ADDRESS][DOMAIN_NAME] [PHONE_NUMBER] 2012" at bounding box center [395, 198] width 563 height 23
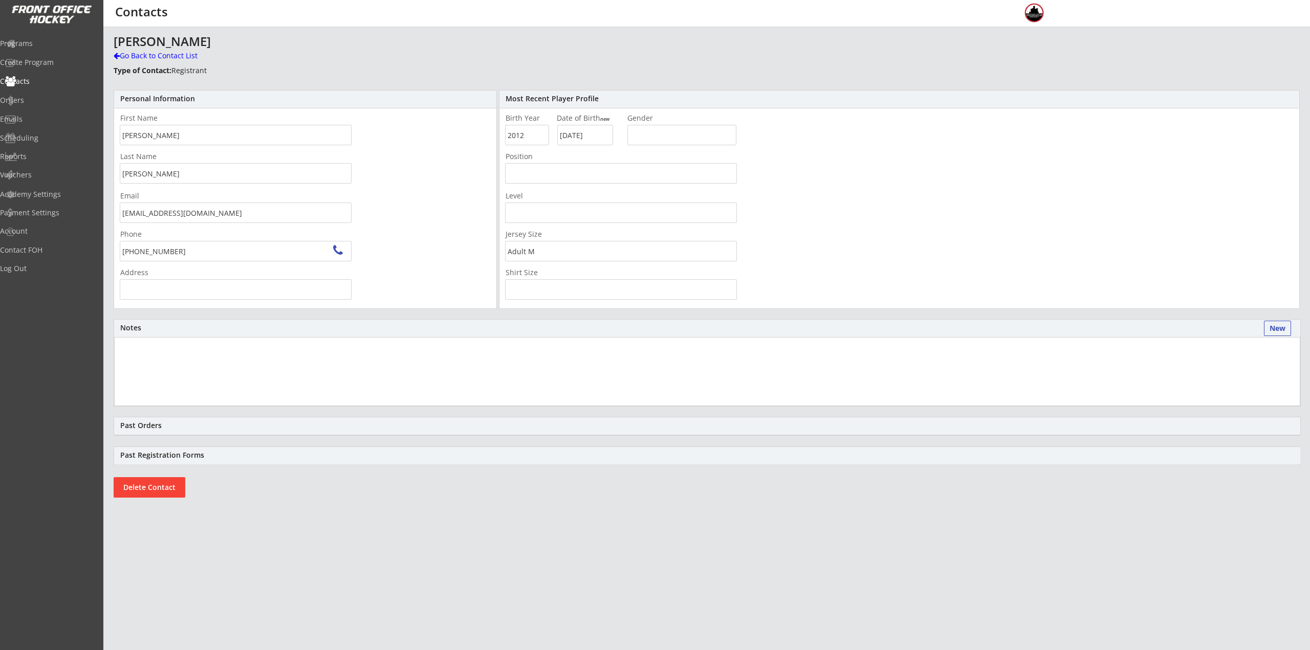
type input "[STREET_ADDRESS]"
